Goal: Navigation & Orientation: Find specific page/section

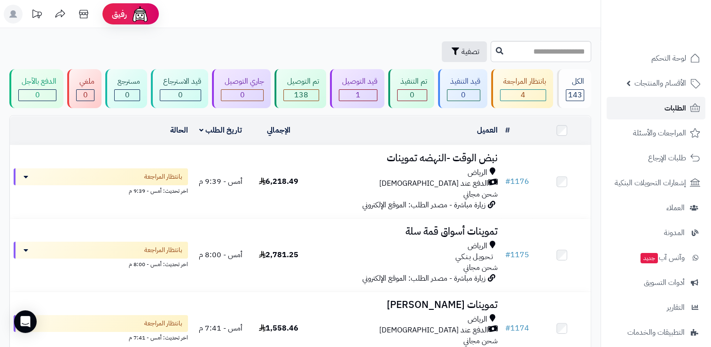
click at [653, 114] on link "الطلبات" at bounding box center [656, 108] width 99 height 23
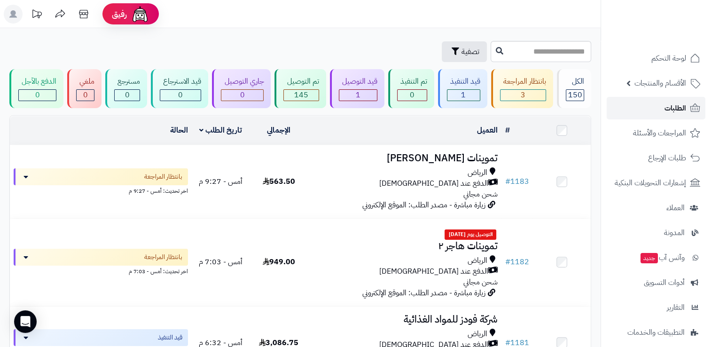
click at [678, 108] on span "الطلبات" at bounding box center [676, 108] width 22 height 13
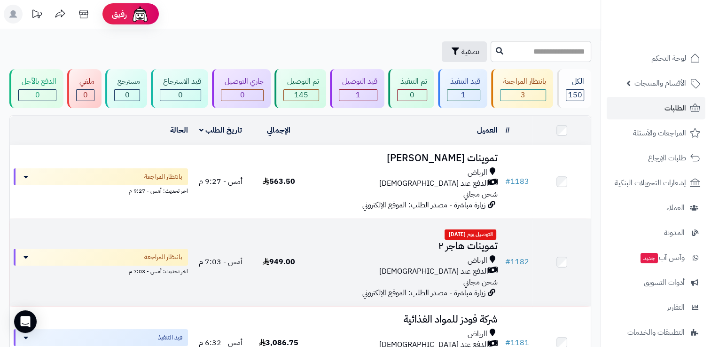
scroll to position [47, 0]
